Goal: Information Seeking & Learning: Learn about a topic

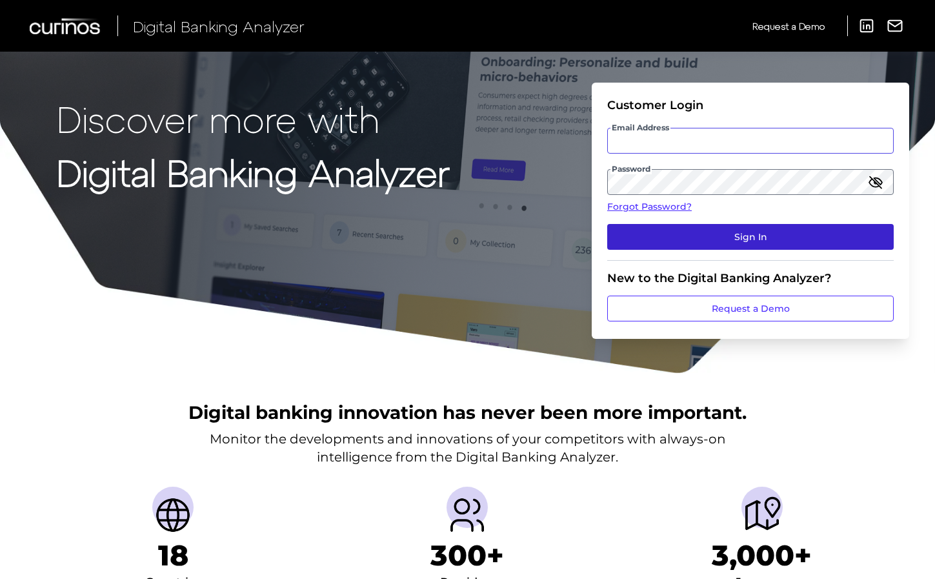
type input "[EMAIL_ADDRESS][DOMAIN_NAME]"
click at [705, 233] on button "Sign In" at bounding box center [750, 237] width 286 height 26
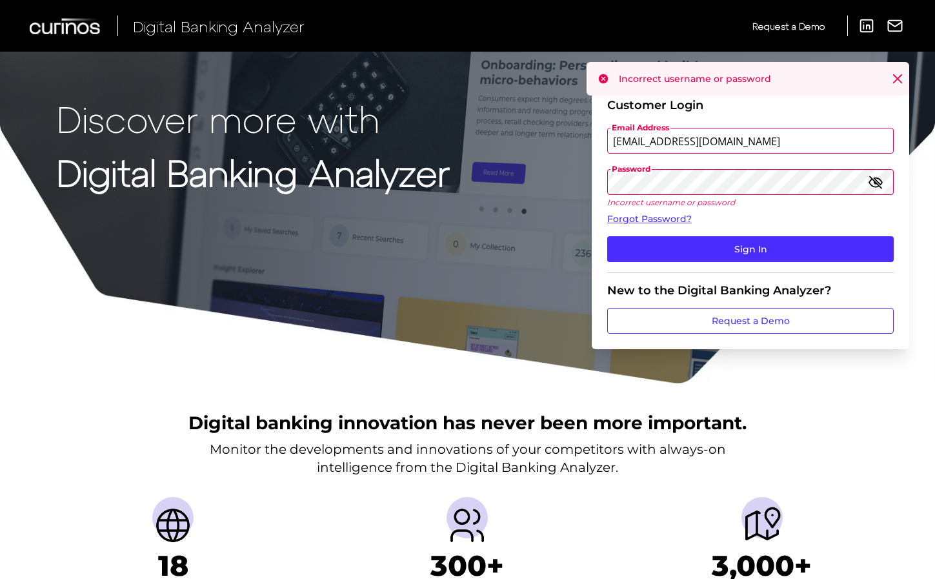
click at [701, 132] on input "[EMAIL_ADDRESS][DOMAIN_NAME]" at bounding box center [750, 141] width 286 height 26
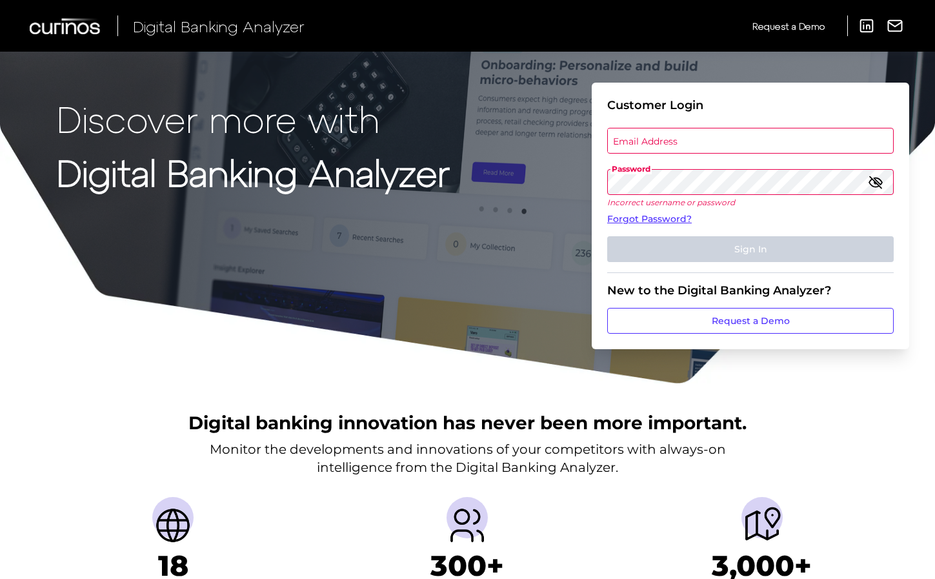
click at [701, 132] on label "Email Address" at bounding box center [750, 140] width 284 height 23
click at [701, 132] on input "email" at bounding box center [750, 141] width 286 height 26
click at [691, 145] on input "Email Address" at bounding box center [750, 141] width 286 height 26
click at [410, 207] on h1 "Discover more with Digital Banking Analyzer" at bounding box center [253, 213] width 393 height 230
click at [794, 154] on fieldset "Customer Login Email Address Password Incorrect username or password Forgot Pas…" at bounding box center [750, 185] width 286 height 175
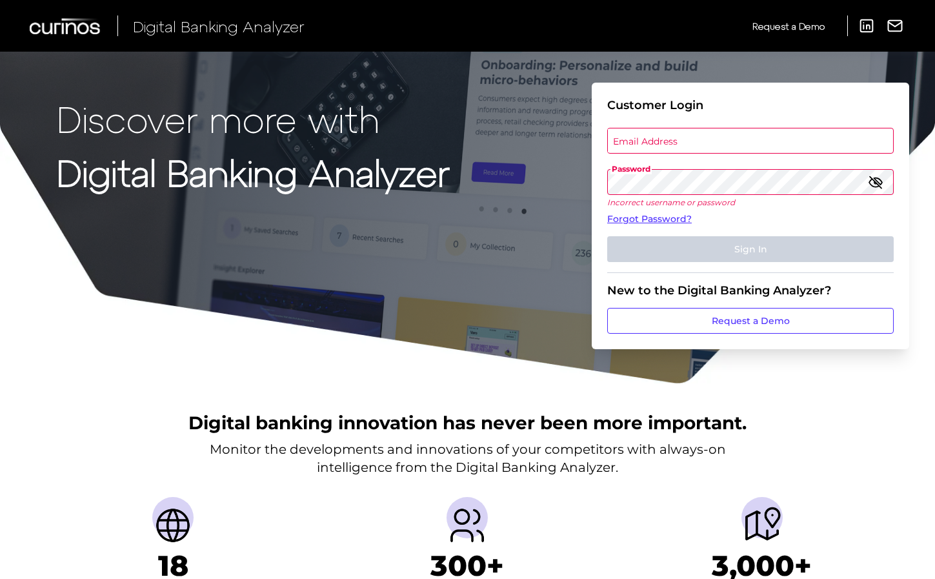
click at [786, 146] on label "Email Address" at bounding box center [750, 140] width 284 height 23
click at [786, 146] on input "email" at bounding box center [750, 141] width 286 height 26
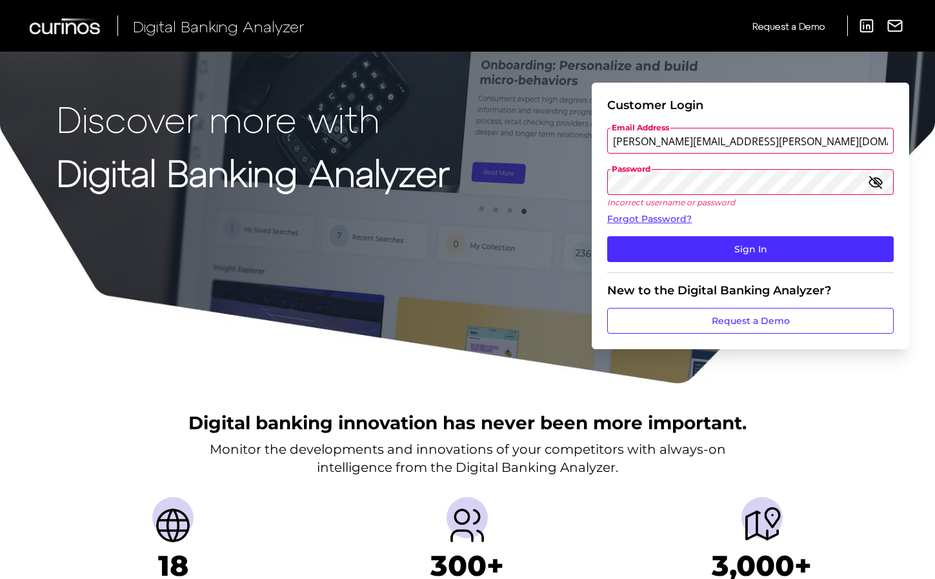
type input "[PERSON_NAME][EMAIL_ADDRESS][PERSON_NAME][DOMAIN_NAME]"
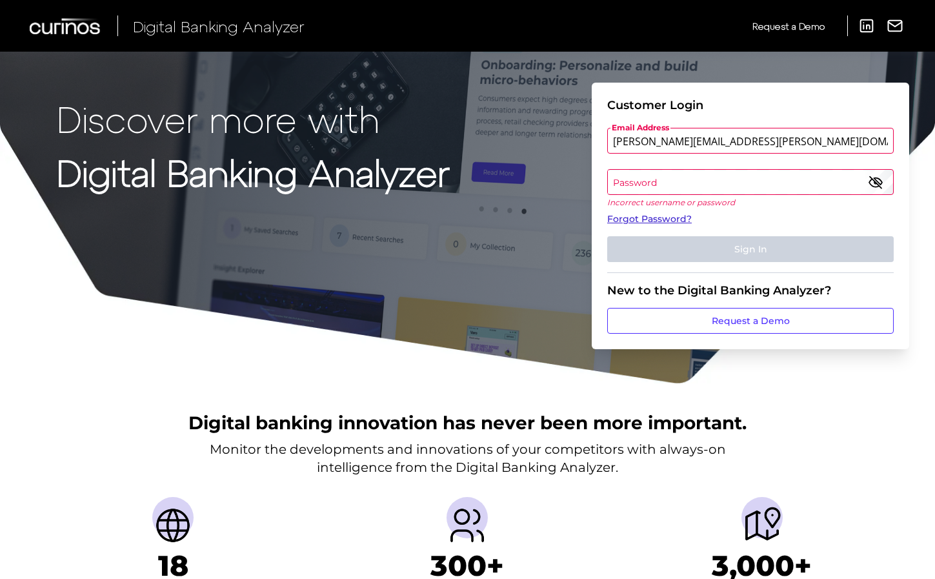
click at [638, 218] on link "Forgot Password?" at bounding box center [750, 219] width 286 height 14
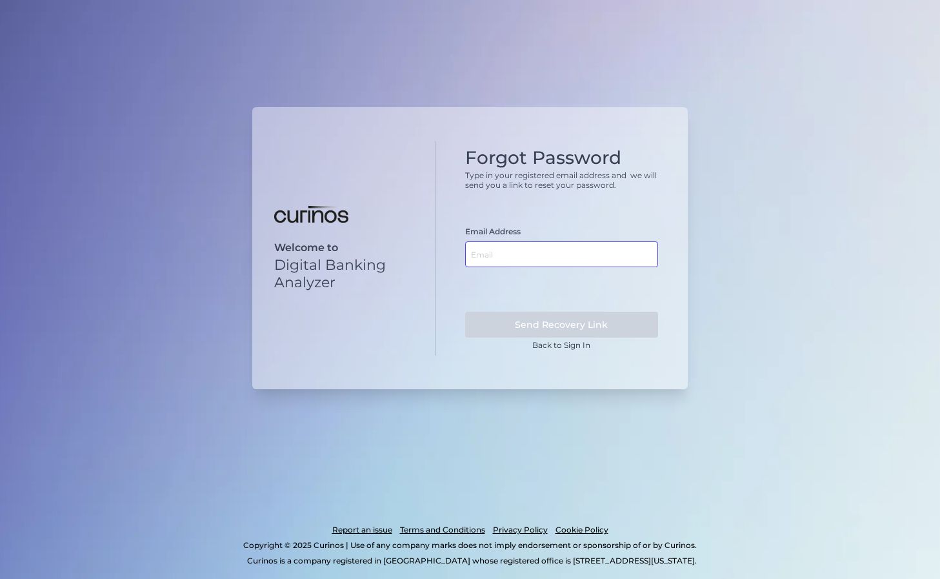
click at [530, 248] on input "text" at bounding box center [561, 254] width 193 height 26
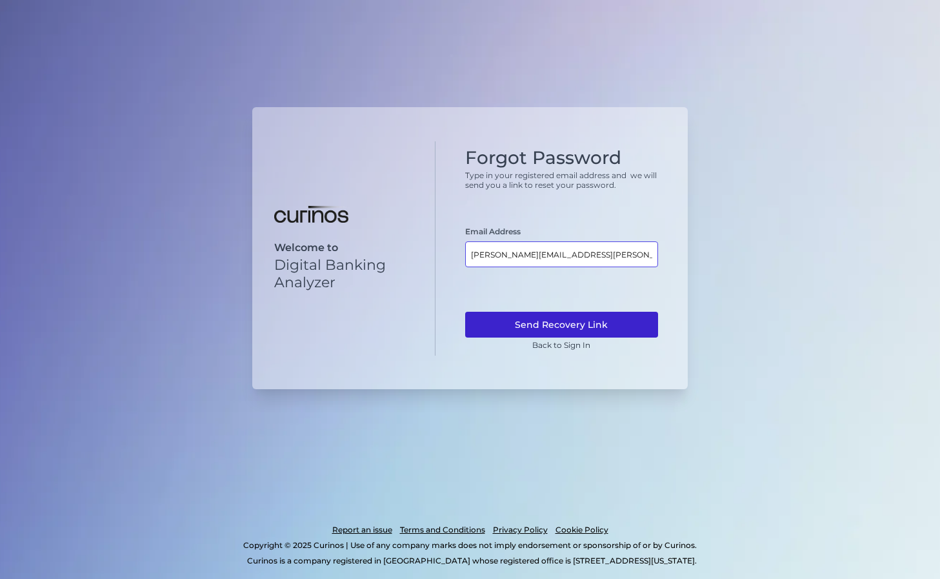
type input "[PERSON_NAME][EMAIL_ADDRESS][PERSON_NAME][DOMAIN_NAME]"
click at [564, 319] on button "Send Recovery Link" at bounding box center [561, 325] width 193 height 26
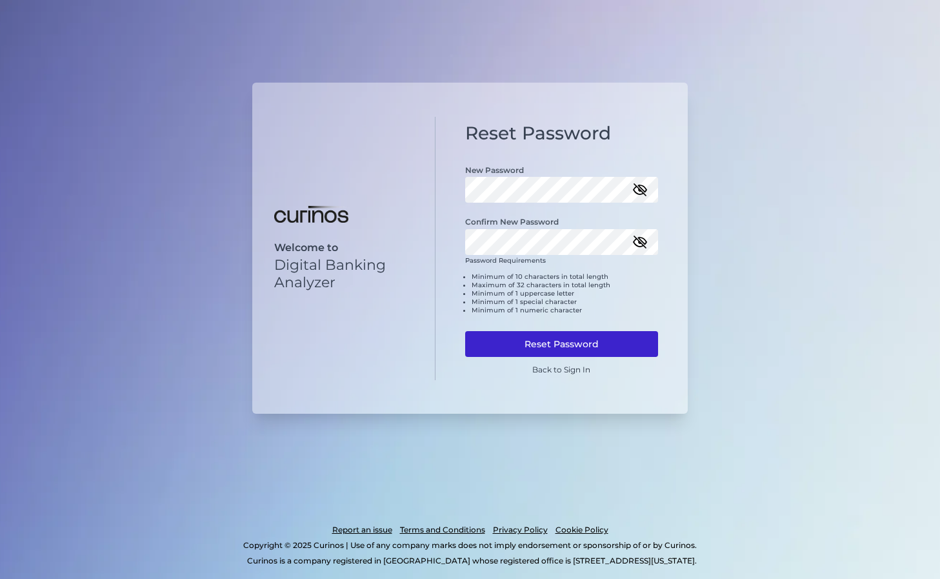
click at [514, 339] on button "Reset Password" at bounding box center [561, 344] width 193 height 26
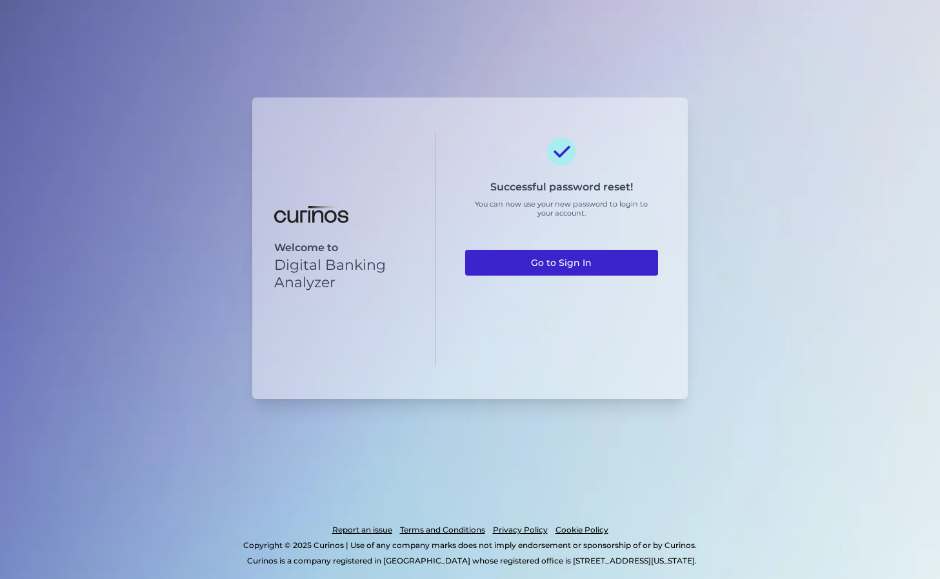
click at [578, 257] on link "Go to Sign In" at bounding box center [561, 263] width 193 height 26
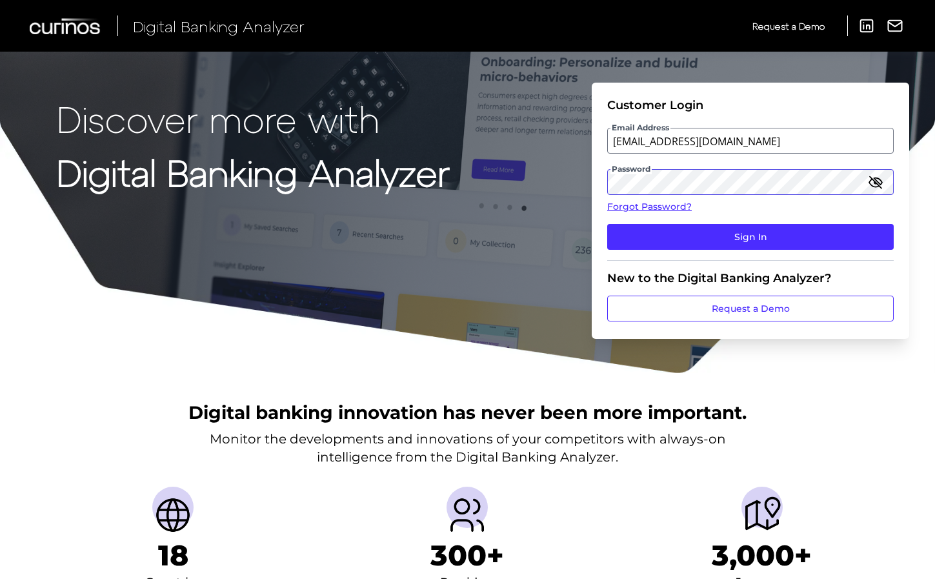
click at [641, 147] on div "Email Address erodrig2@santander.us" at bounding box center [750, 141] width 286 height 26
click at [642, 138] on input "[EMAIL_ADDRESS][DOMAIN_NAME]" at bounding box center [750, 141] width 286 height 26
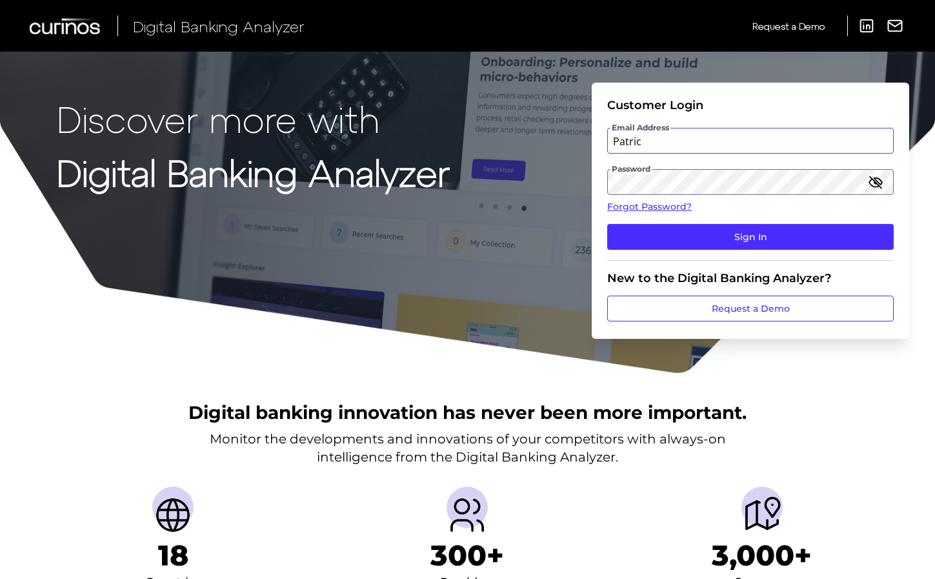
type input "[PERSON_NAME][EMAIL_ADDRESS][PERSON_NAME][DOMAIN_NAME]"
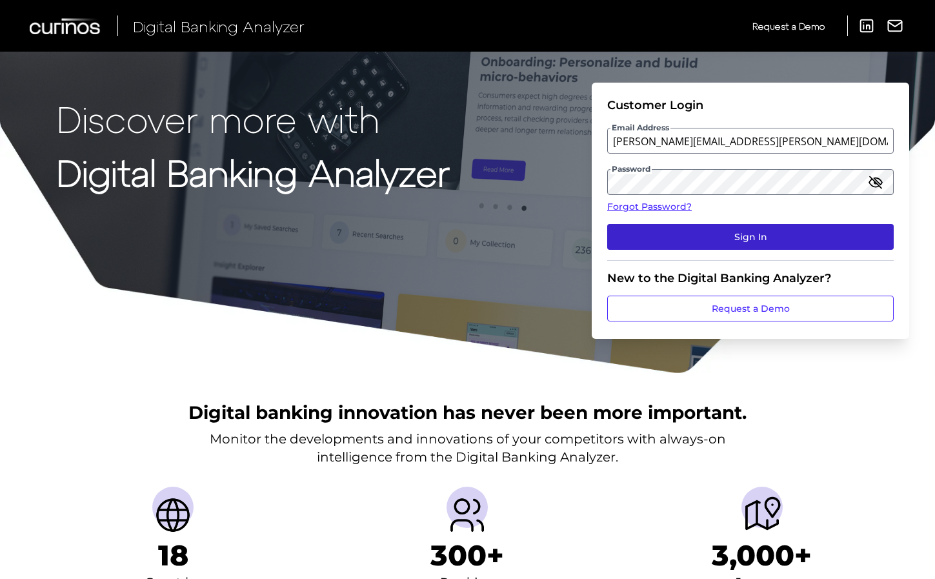
click at [731, 228] on button "Sign In" at bounding box center [750, 237] width 286 height 26
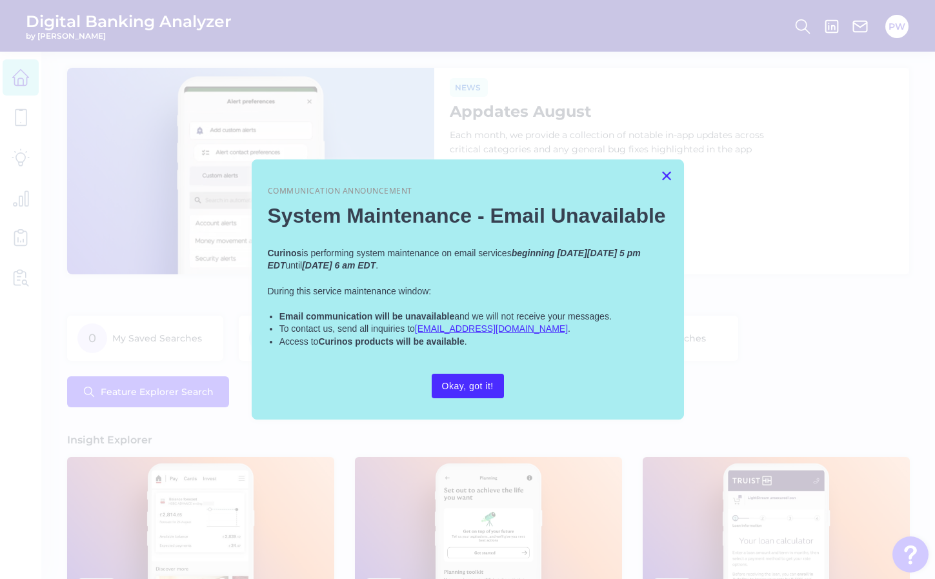
click at [667, 176] on button "×" at bounding box center [666, 175] width 12 height 21
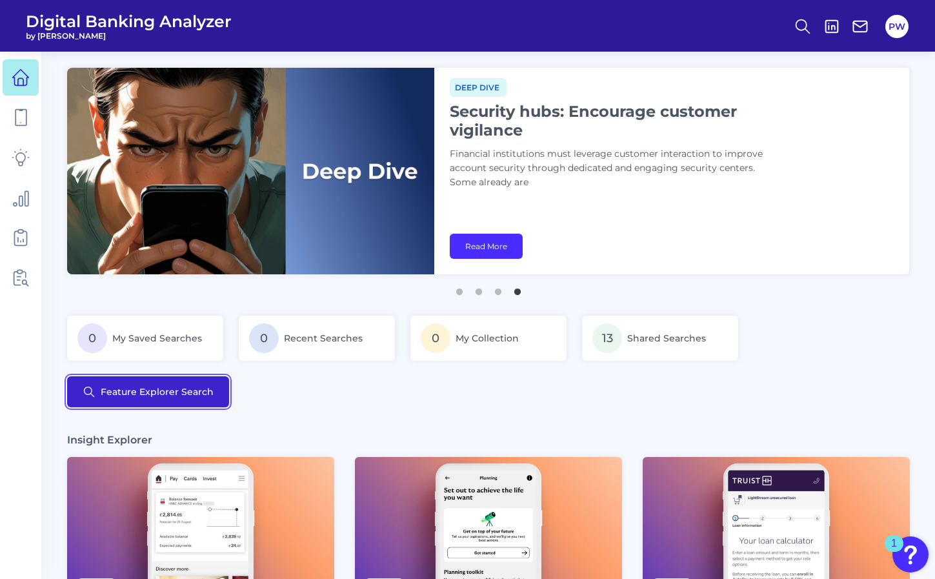
click at [127, 393] on button "Feature Explorer Search" at bounding box center [148, 391] width 162 height 31
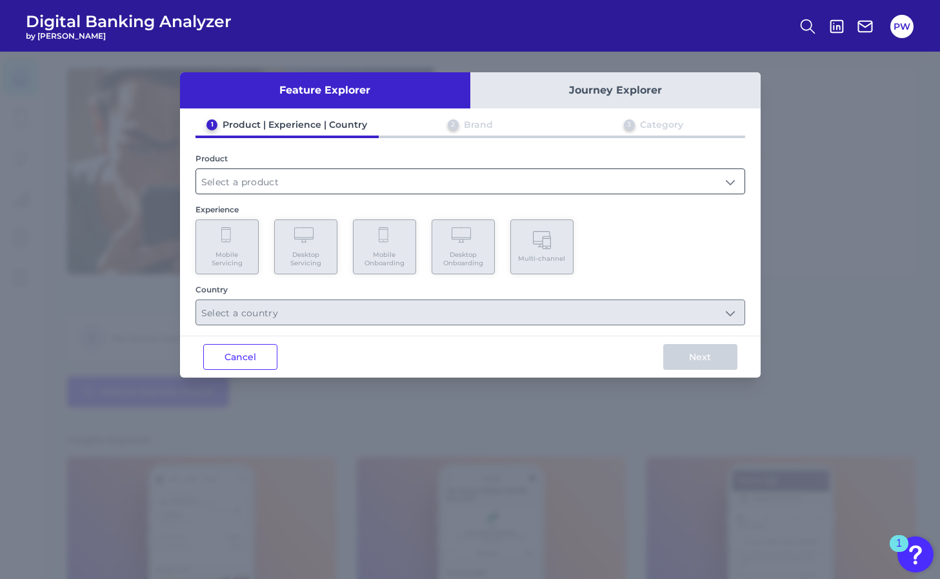
click at [325, 178] on input "text" at bounding box center [470, 181] width 548 height 25
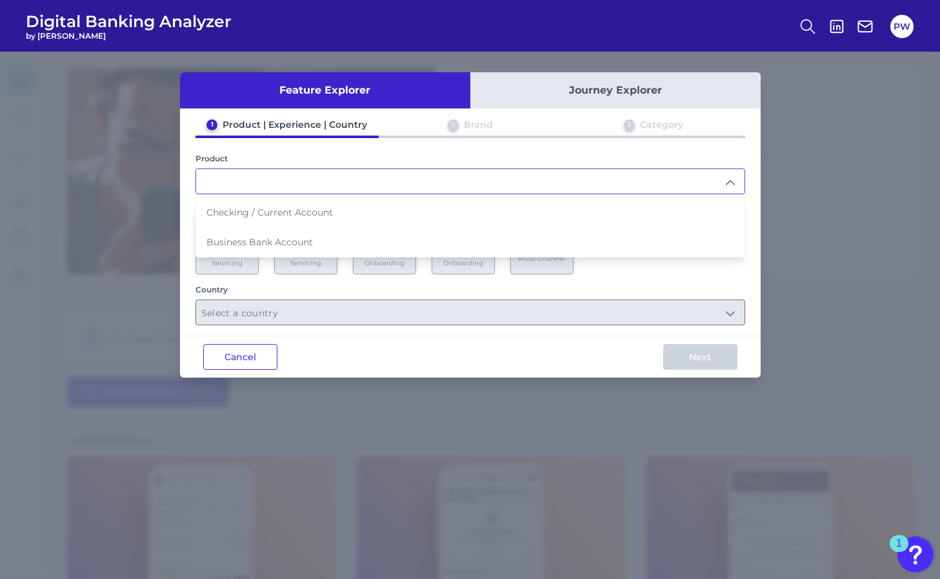
click at [322, 179] on input "text" at bounding box center [470, 181] width 548 height 25
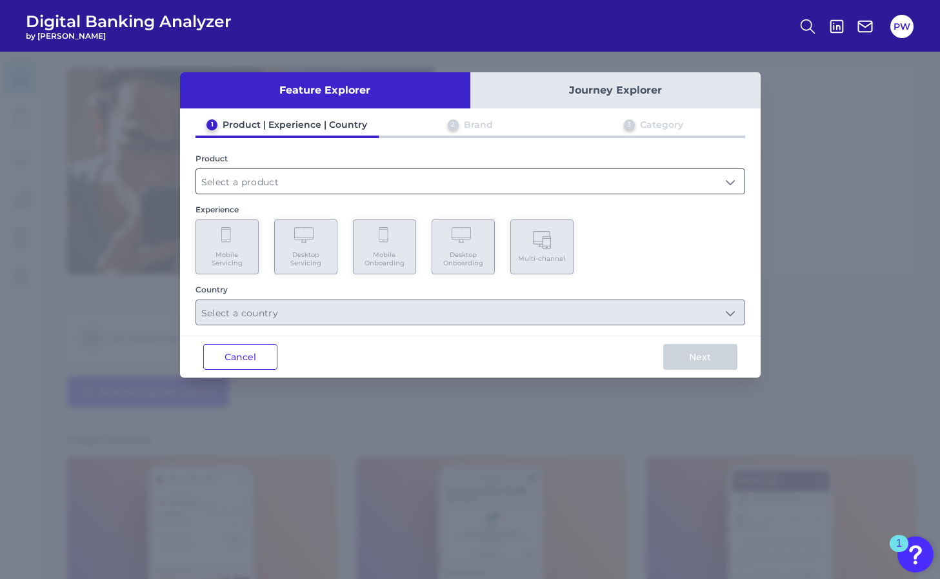
click at [322, 179] on input "text" at bounding box center [470, 181] width 548 height 25
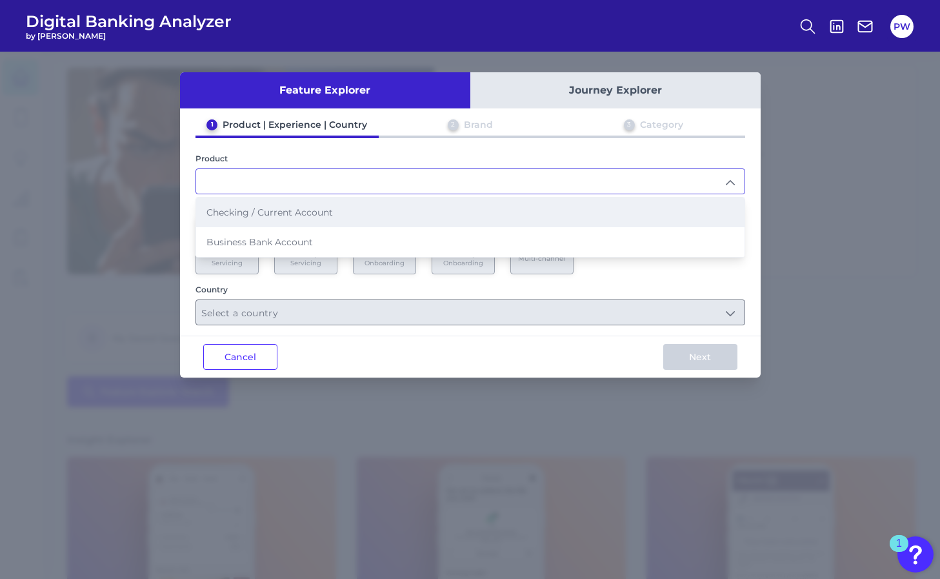
click at [310, 219] on li "Checking / Current Account" at bounding box center [470, 212] width 548 height 30
type input "Checking / Current Account"
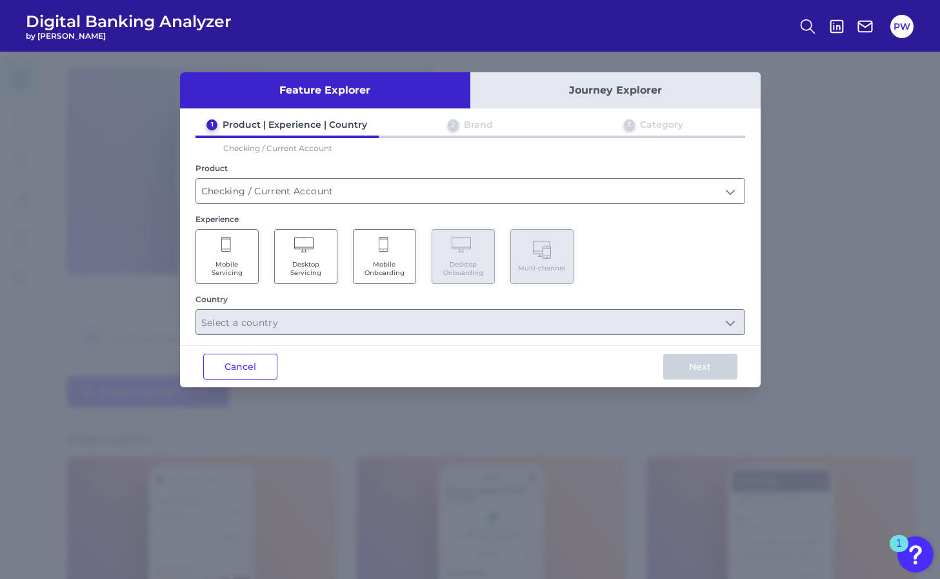
click at [551, 107] on button "Journey Explorer" at bounding box center [615, 90] width 290 height 36
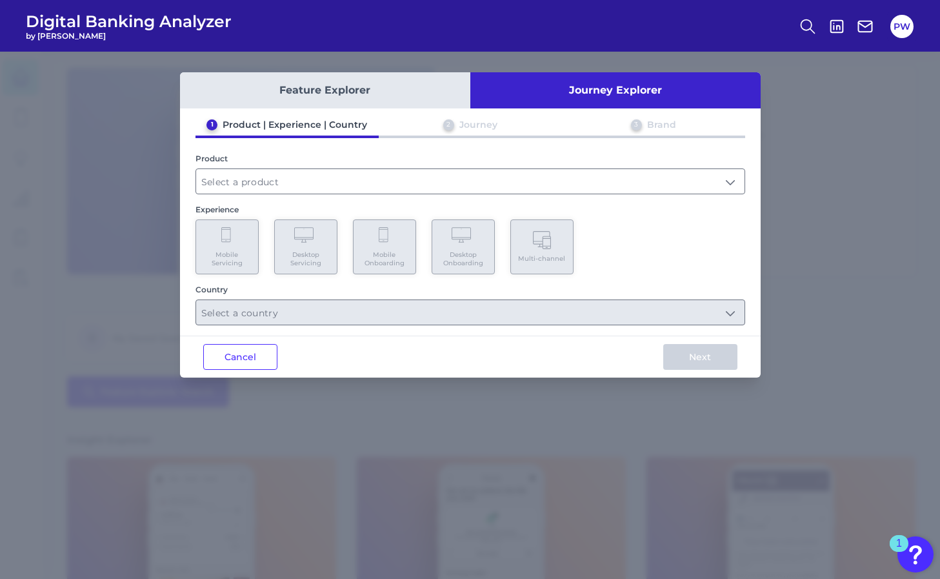
click at [381, 90] on button "Feature Explorer" at bounding box center [325, 90] width 290 height 36
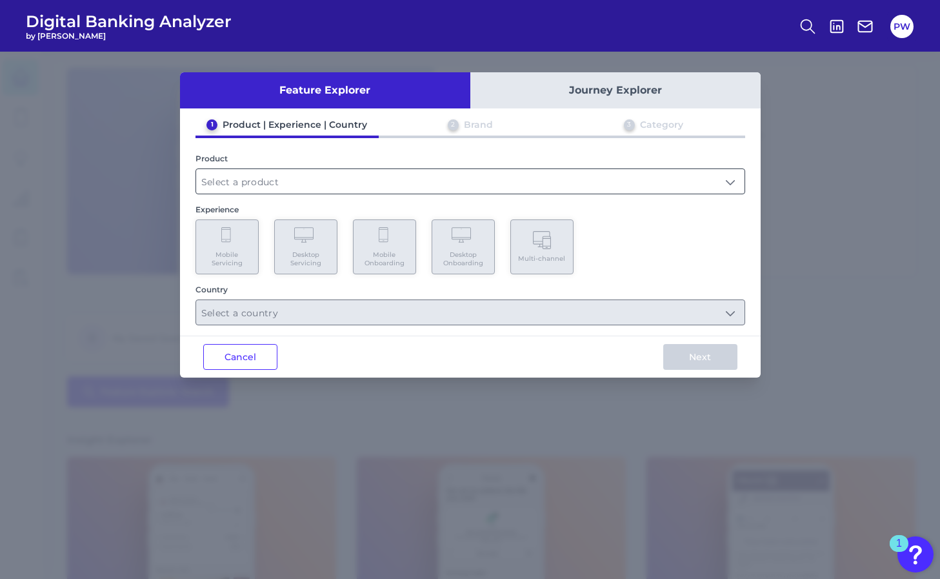
click at [257, 190] on input "text" at bounding box center [470, 181] width 548 height 25
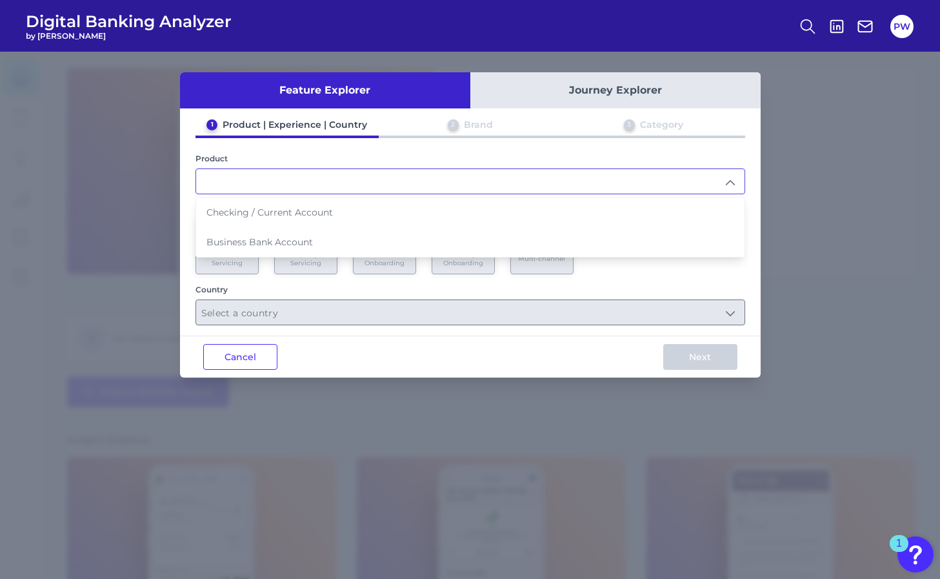
click at [192, 285] on div "1 Product | Experience | Country 2 Brand 3 Category Product Checking / Current …" at bounding box center [470, 222] width 580 height 206
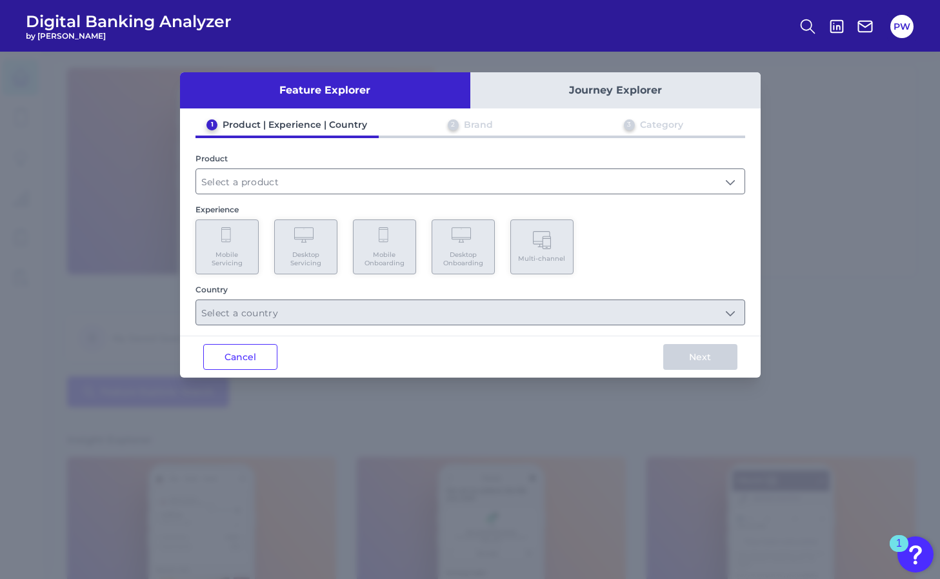
click at [30, 327] on div "Feature Explorer Journey Explorer 1 Product | Experience | Country 2 Brand 3 Ca…" at bounding box center [470, 315] width 940 height 527
click at [233, 351] on button "Cancel" at bounding box center [240, 357] width 74 height 26
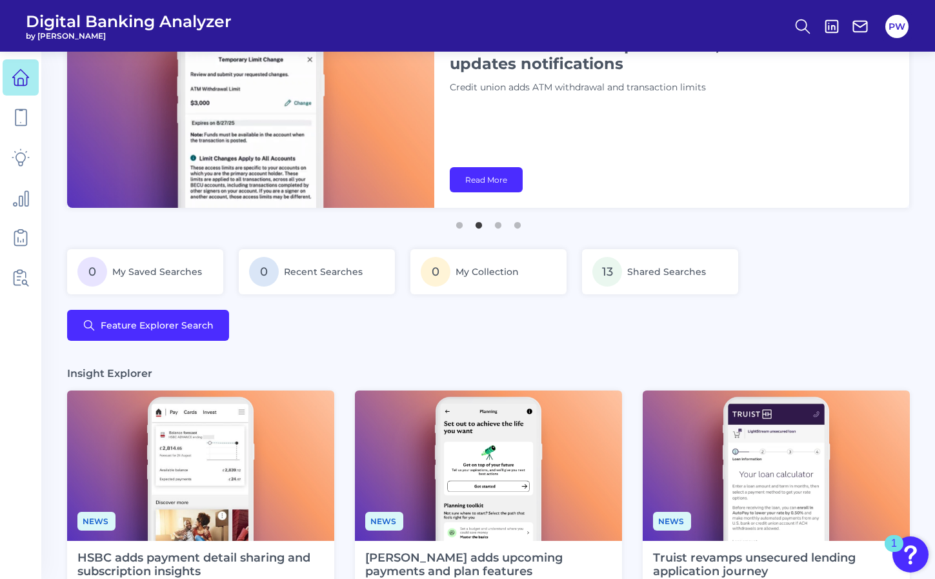
scroll to position [54, 0]
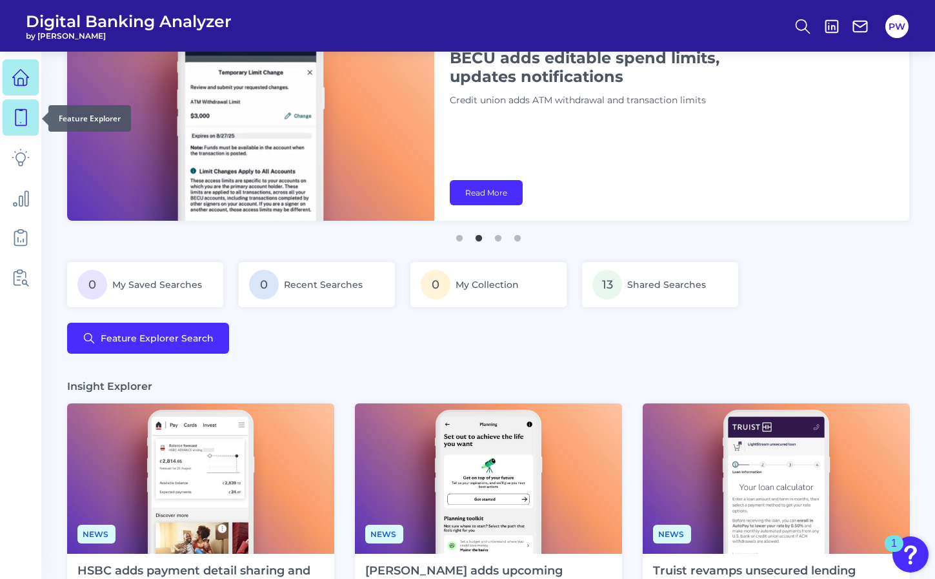
click at [21, 115] on icon at bounding box center [21, 117] width 18 height 18
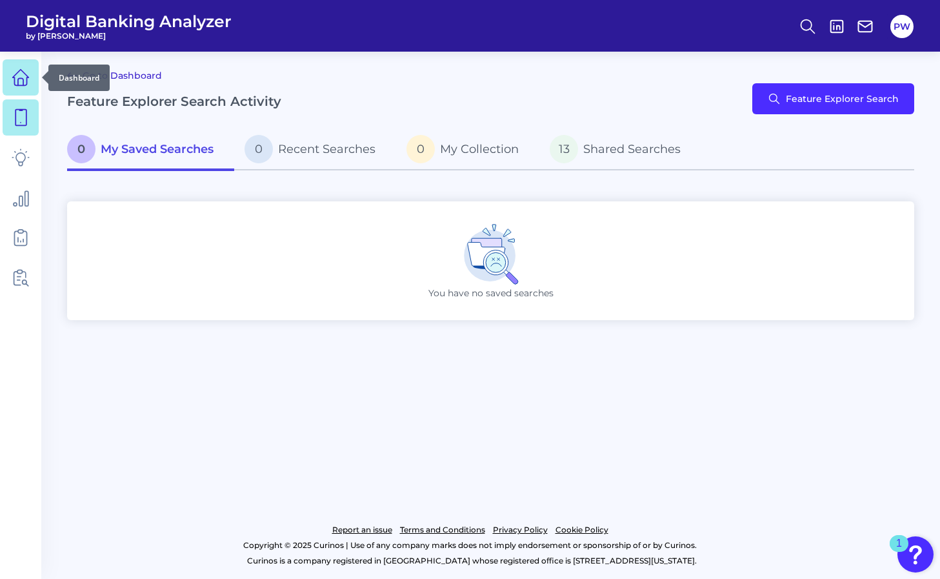
click at [21, 86] on icon at bounding box center [21, 77] width 18 height 18
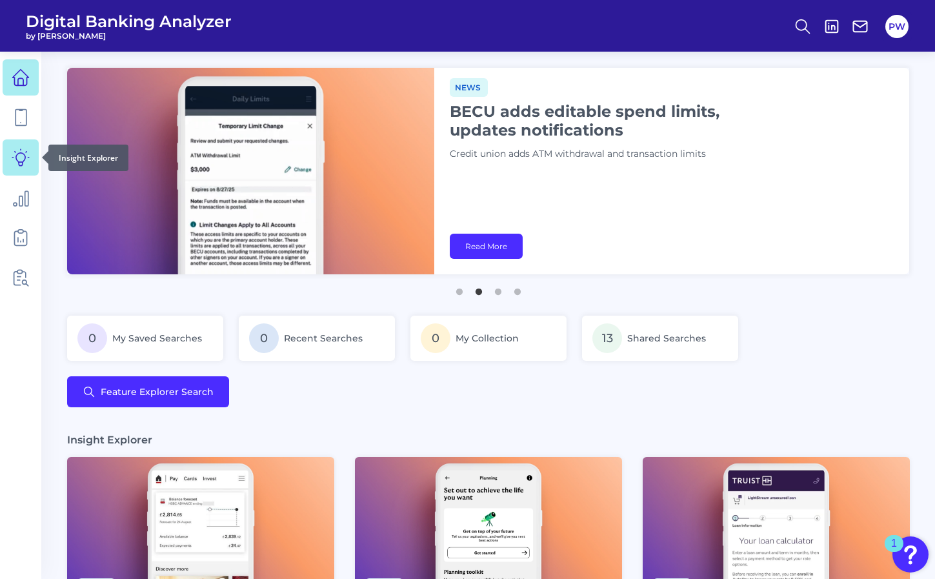
click at [18, 162] on icon at bounding box center [20, 157] width 17 height 17
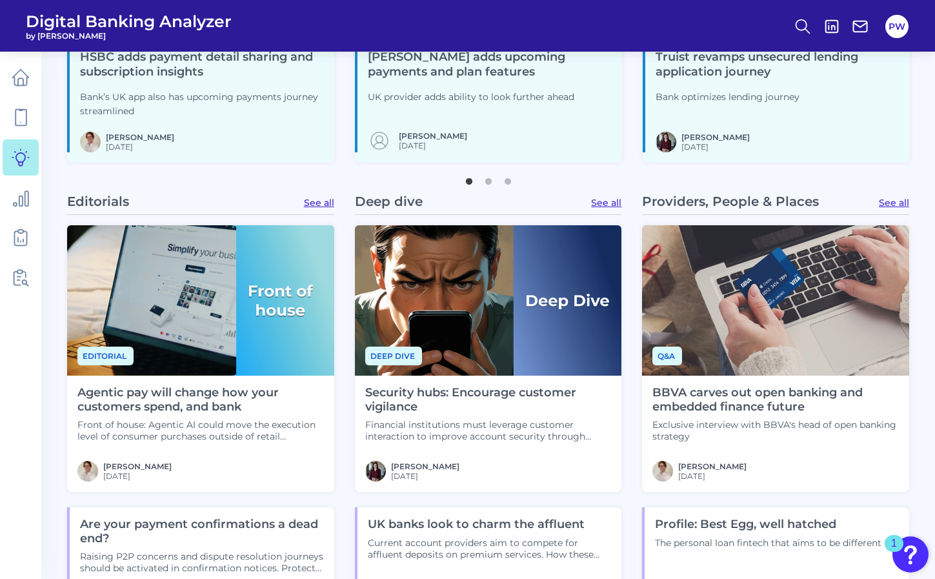
scroll to position [684, 0]
